Goal: Entertainment & Leisure: Consume media (video, audio)

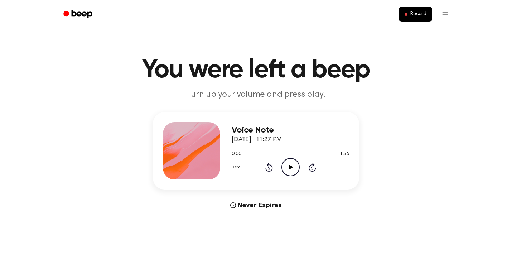
click at [292, 172] on icon "Play Audio" at bounding box center [291, 167] width 18 height 18
click at [235, 165] on button "1.5x" at bounding box center [237, 167] width 10 height 12
click at [253, 214] on div "1.0x" at bounding box center [246, 210] width 28 height 13
click at [288, 169] on icon "Play Audio" at bounding box center [291, 167] width 18 height 18
click at [252, 147] on div at bounding box center [290, 148] width 117 height 6
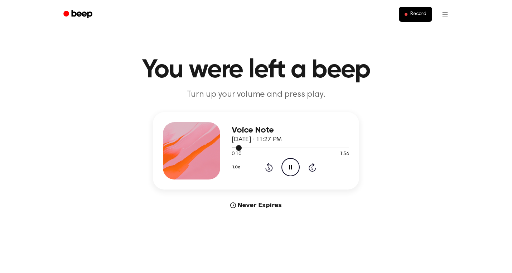
click at [260, 148] on div at bounding box center [290, 148] width 117 height 1
click at [274, 147] on div at bounding box center [290, 148] width 117 height 6
click at [288, 165] on icon "Pause Audio" at bounding box center [291, 167] width 18 height 18
